Goal: Entertainment & Leisure: Consume media (video, audio)

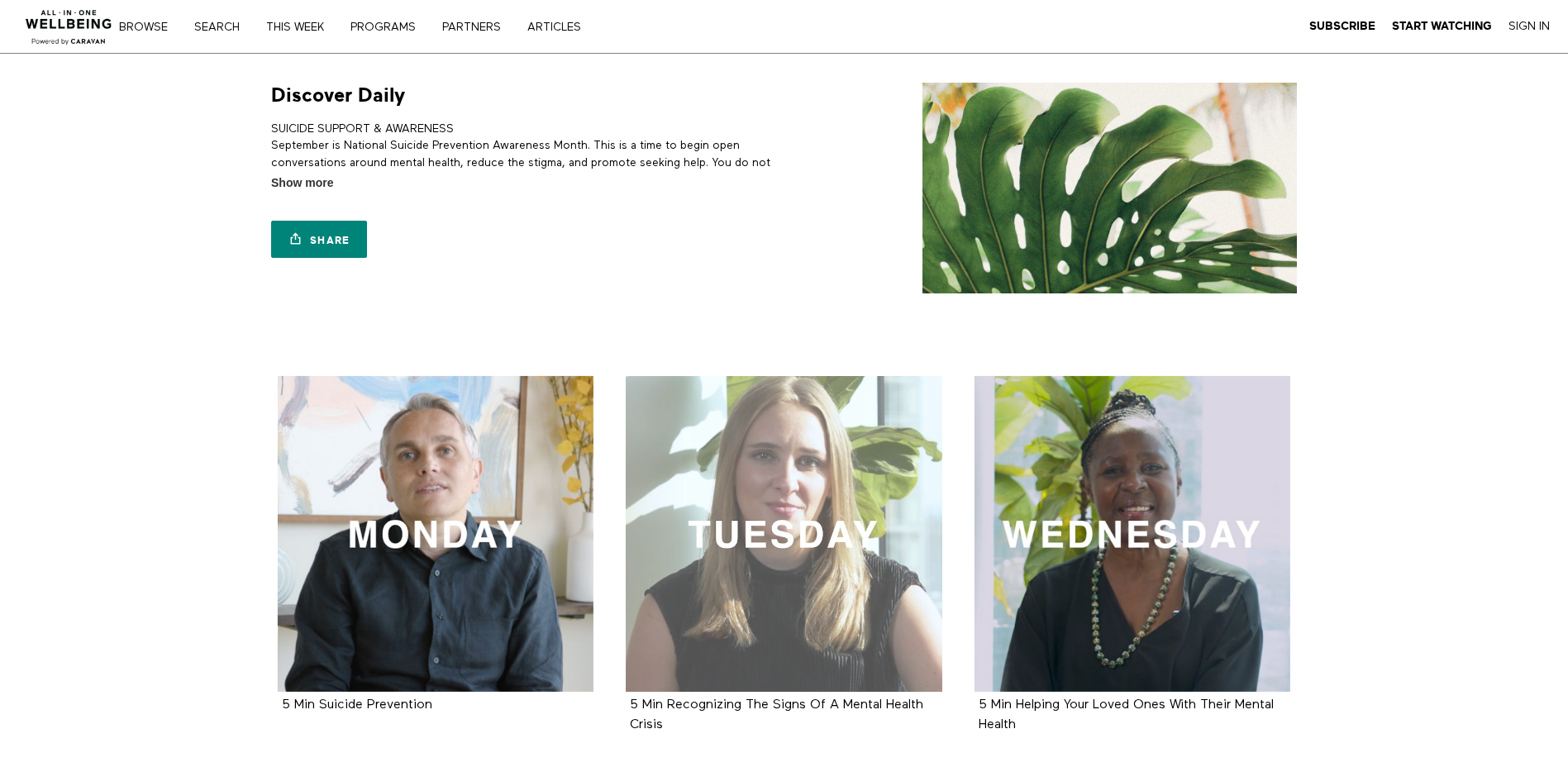
drag, startPoint x: 1354, startPoint y: 449, endPoint x: 731, endPoint y: 555, distance: 632.0
click at [731, 555] on div at bounding box center [784, 534] width 316 height 316
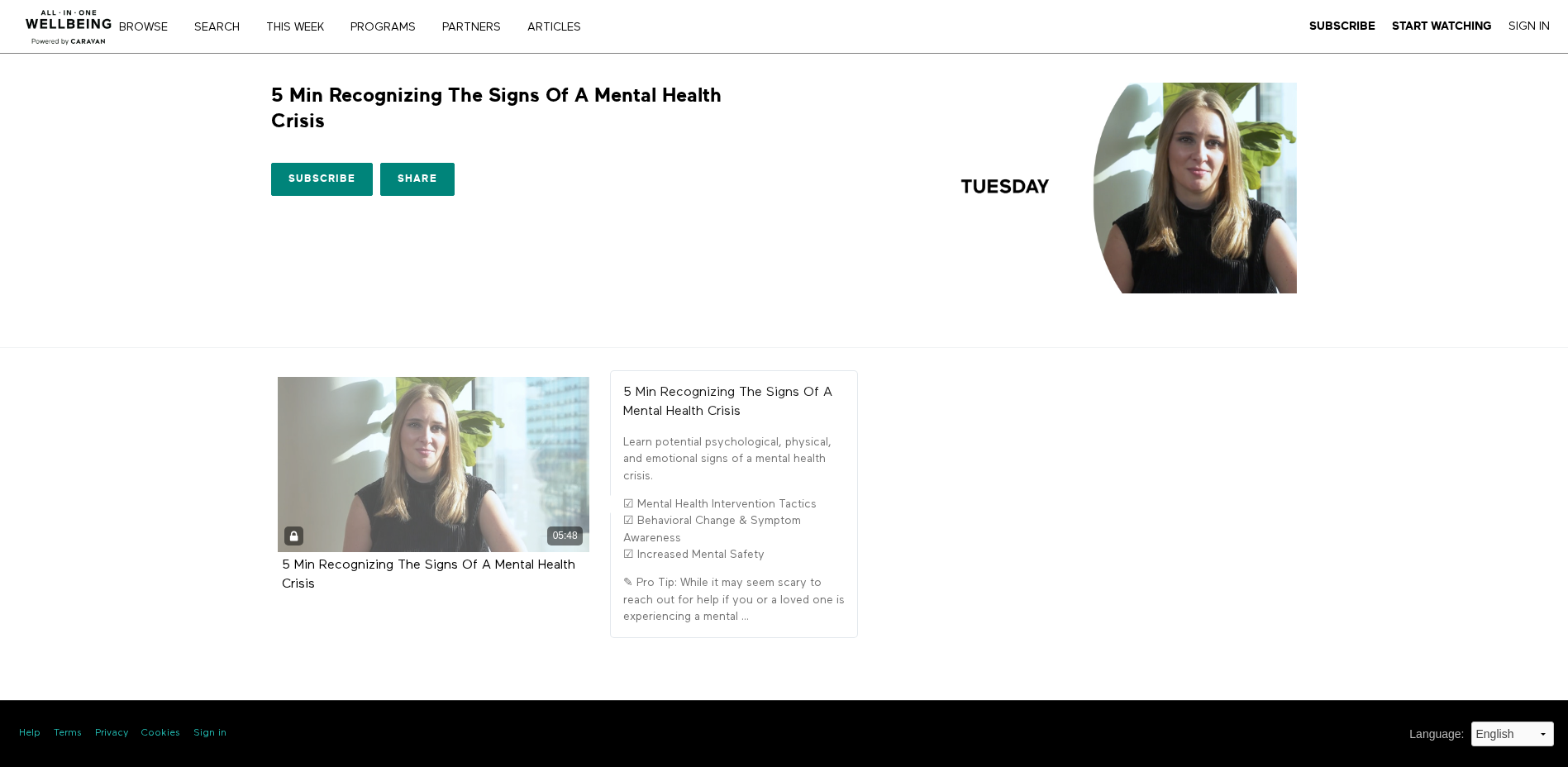
click at [384, 501] on div "05:48" at bounding box center [433, 464] width 312 height 175
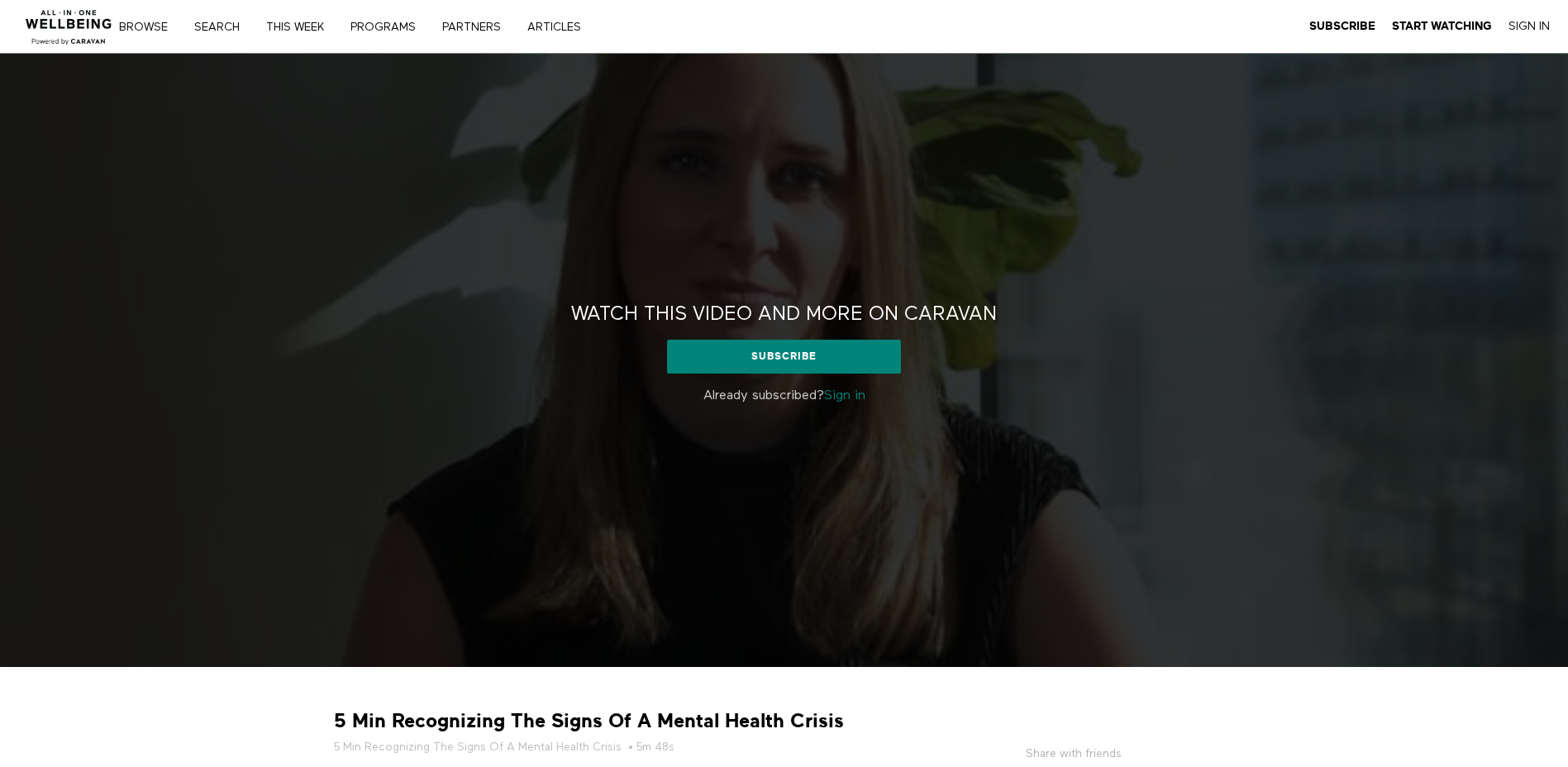
click at [855, 395] on link "Sign in" at bounding box center [845, 395] width 41 height 13
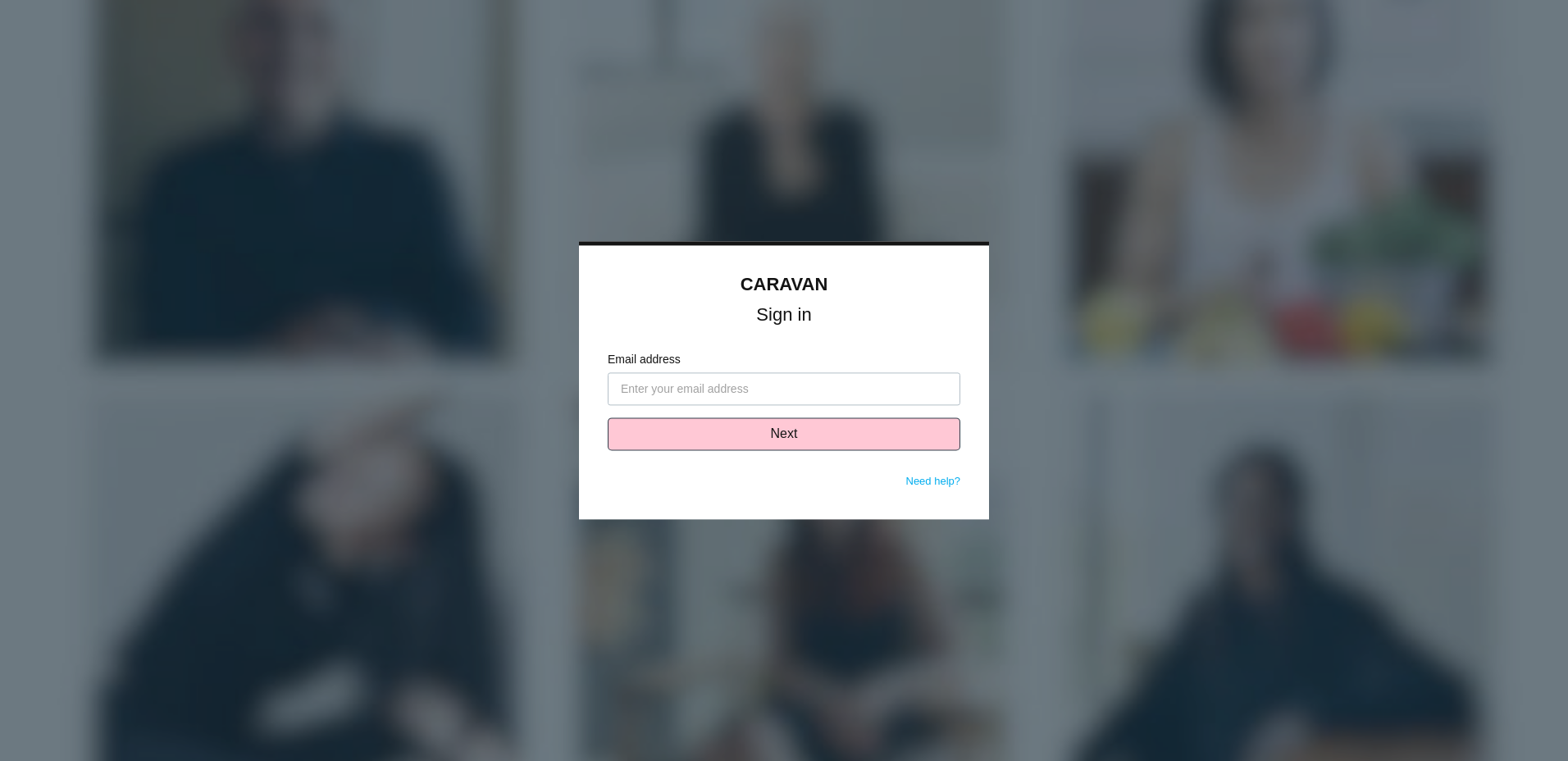
click at [809, 384] on input "Email address" at bounding box center [784, 389] width 353 height 33
type input "racquel.blanks@americanvisionpartners.com"
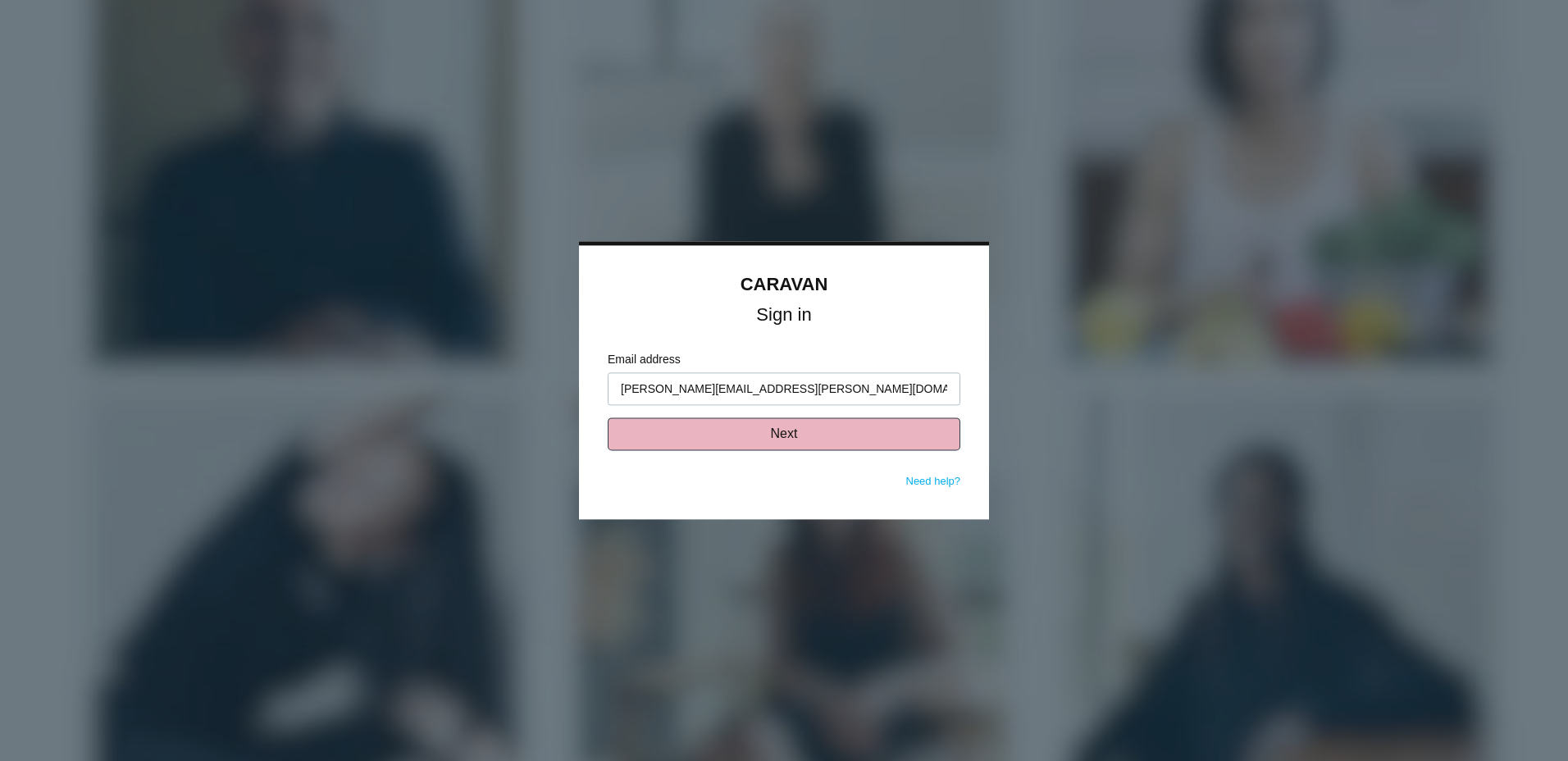
click at [833, 437] on button "Next" at bounding box center [784, 434] width 353 height 33
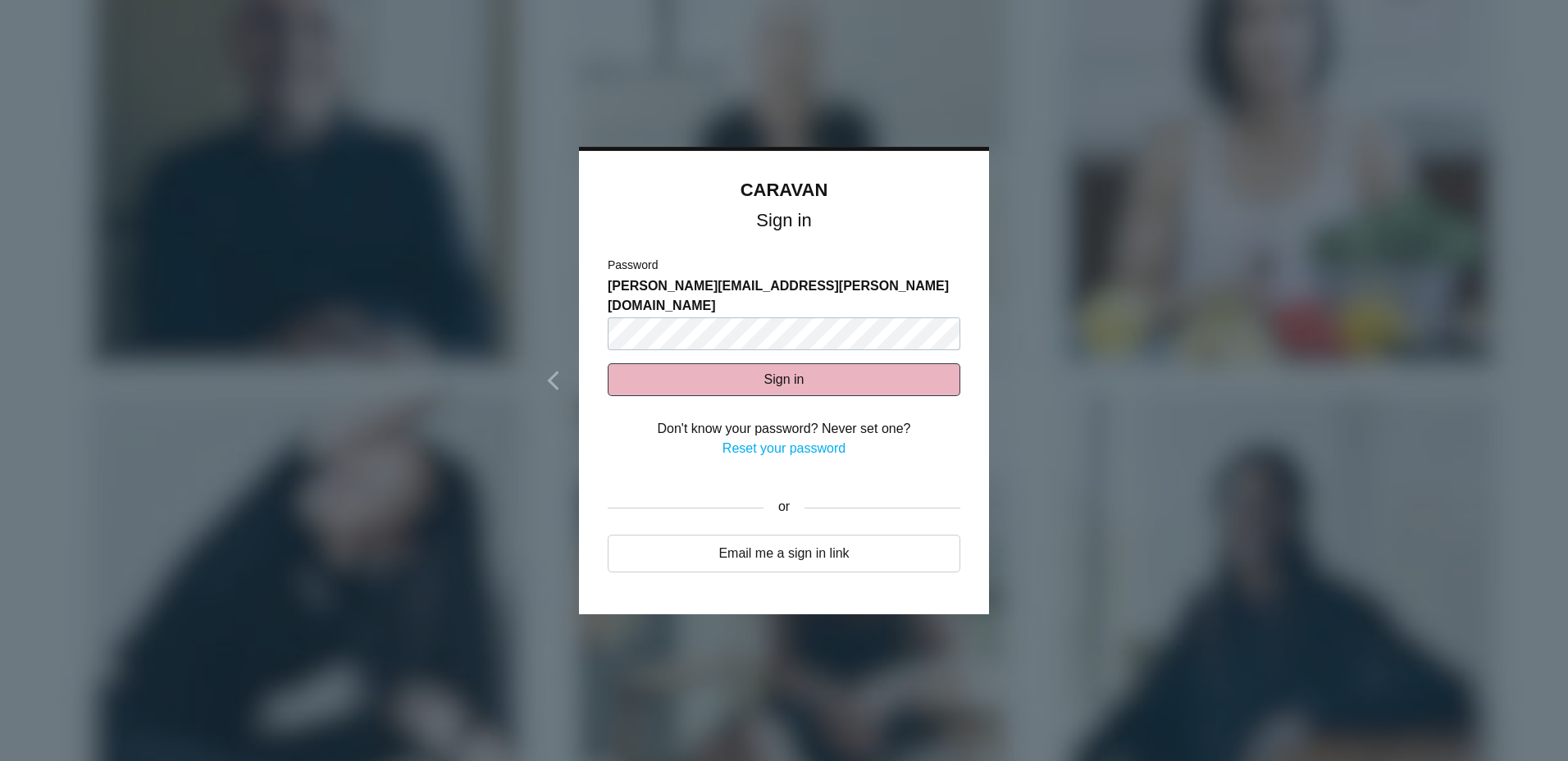
click at [820, 363] on button "Sign in" at bounding box center [784, 379] width 353 height 33
